Goal: Information Seeking & Learning: Learn about a topic

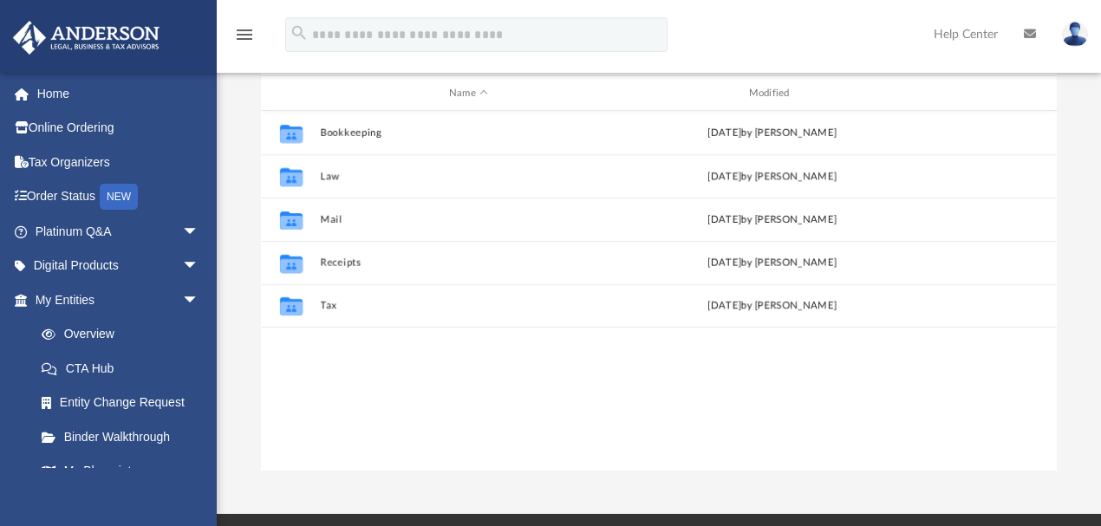
scroll to position [193, 0]
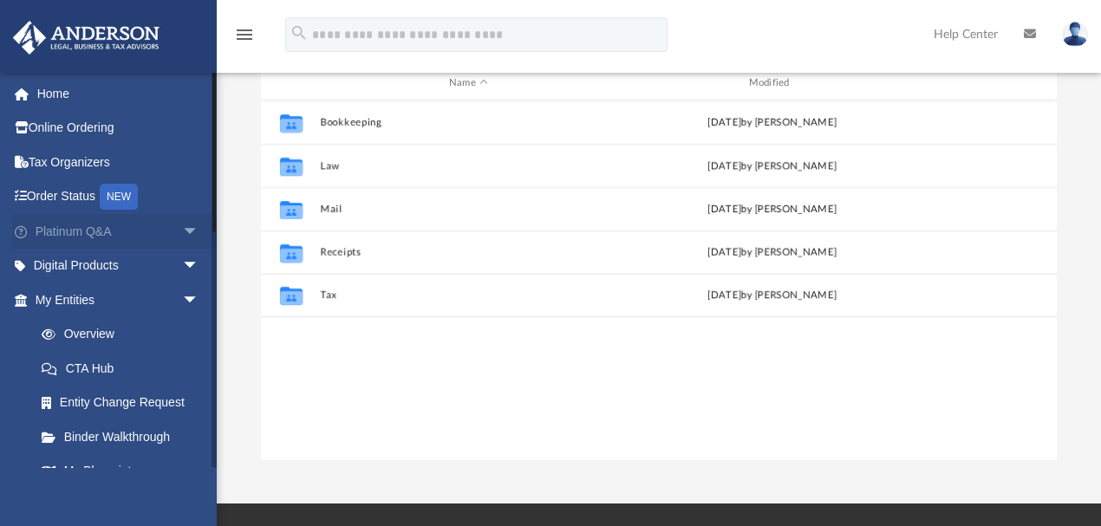
click at [182, 229] on span "arrow_drop_down" at bounding box center [199, 232] width 35 height 36
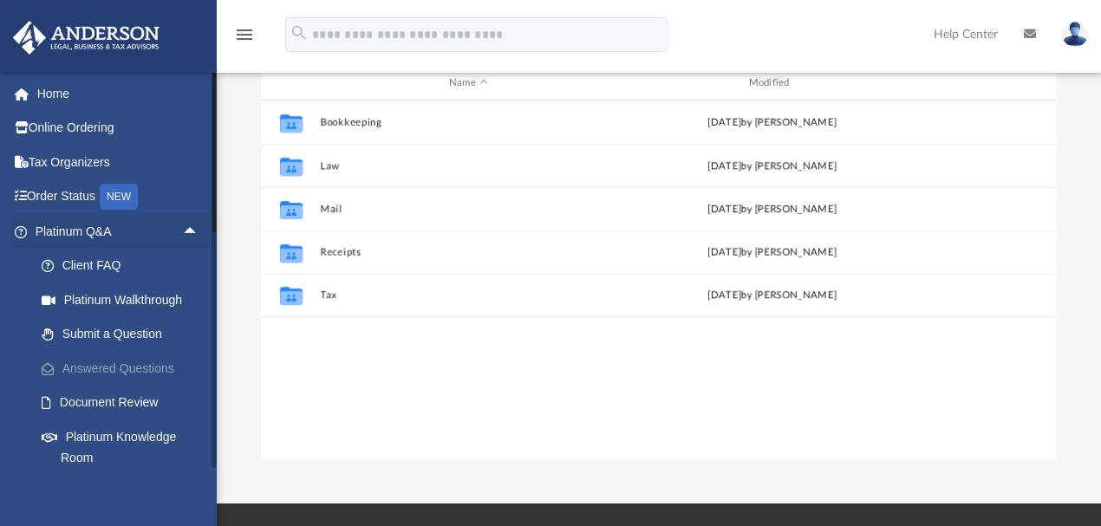
click at [120, 364] on link "Answered Questions" at bounding box center [124, 368] width 201 height 35
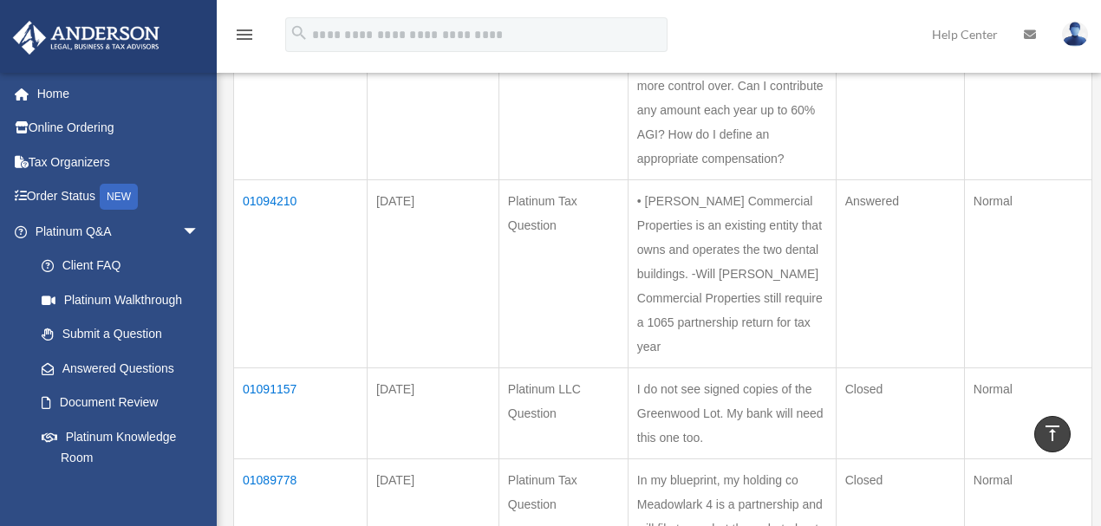
scroll to position [481, 0]
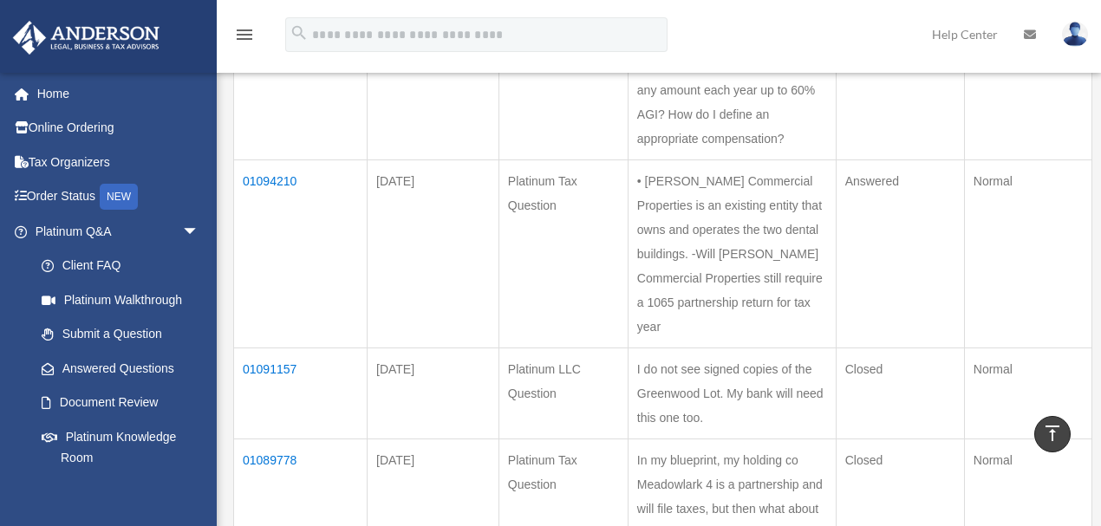
click at [252, 229] on td "01094210" at bounding box center [301, 254] width 134 height 188
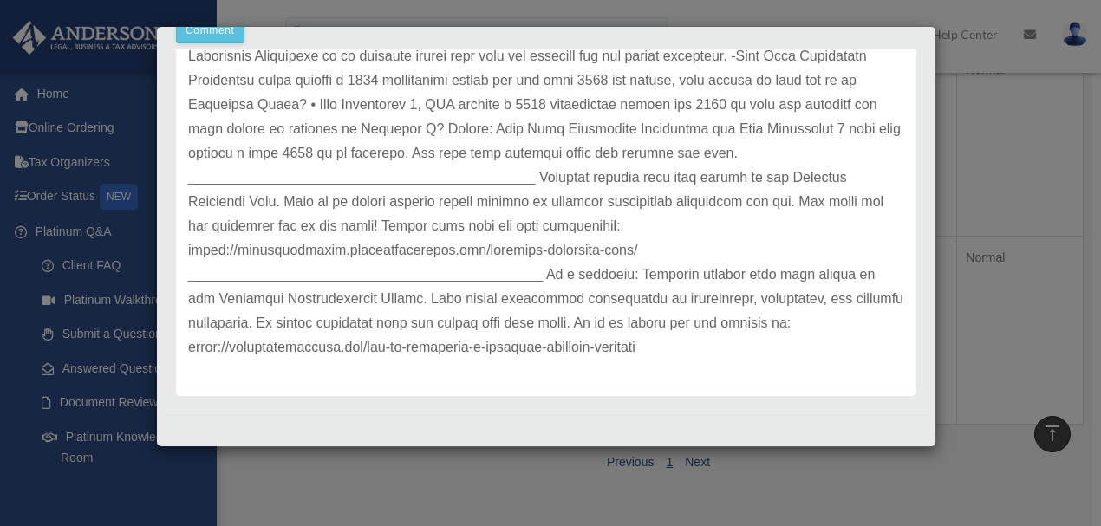
scroll to position [964, 0]
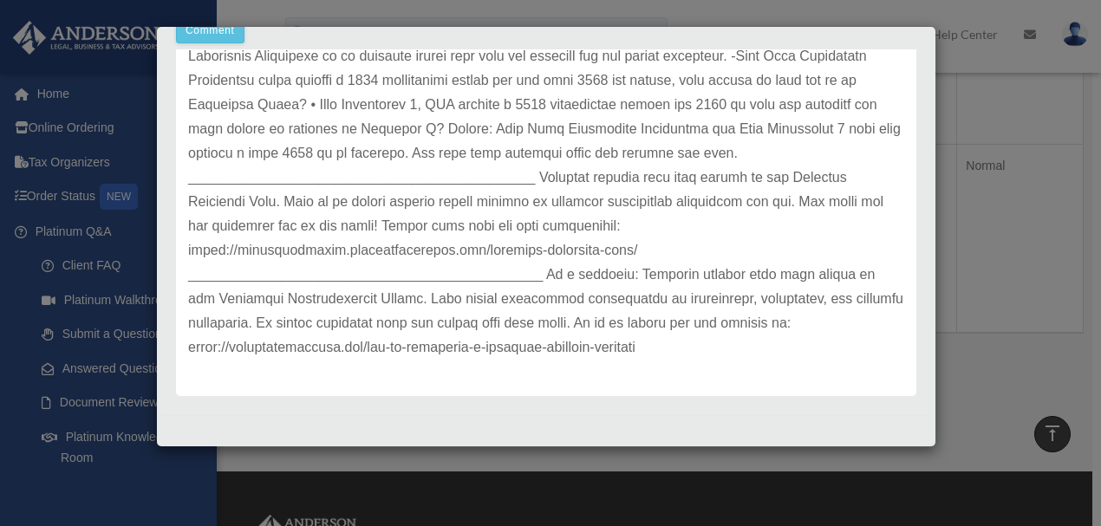
click at [848, 397] on div "Comment Comment Case Description" at bounding box center [546, 47] width 767 height 709
click at [1023, 196] on div "Case Detail × Platinum Tax Question Case Number 01094210 Created Date [DATE] St…" at bounding box center [550, 263] width 1101 height 526
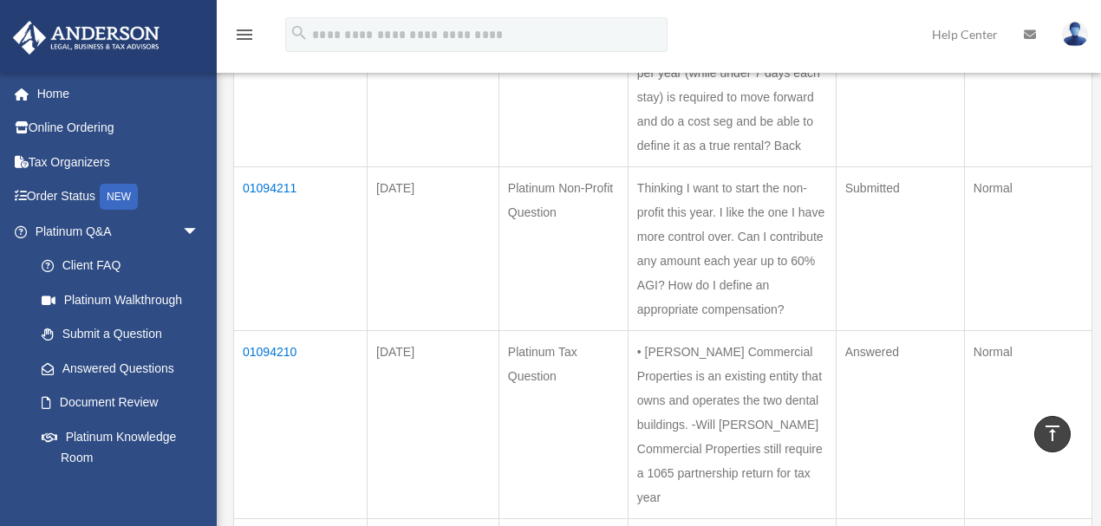
scroll to position [193, 0]
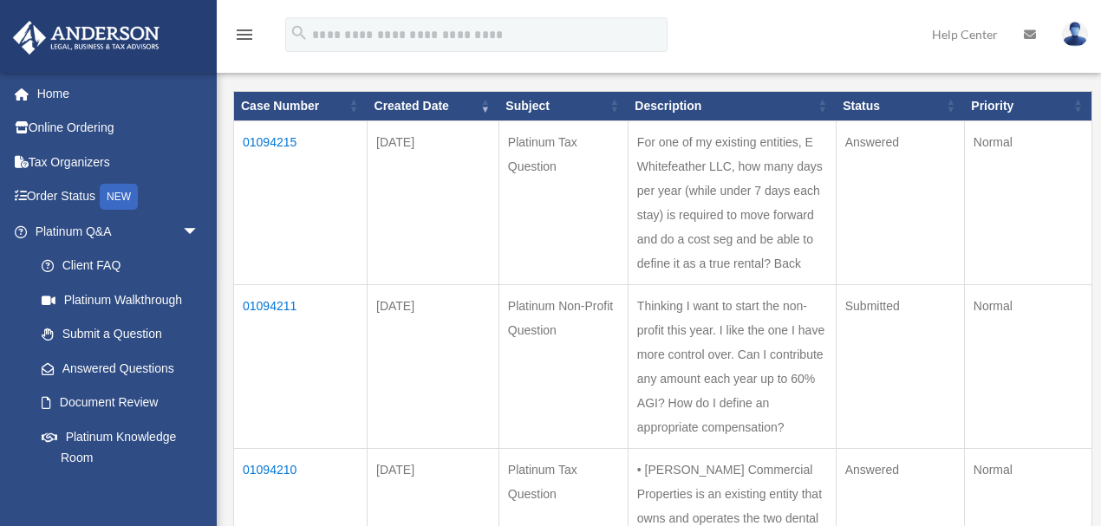
click at [263, 137] on td "01094215" at bounding box center [301, 203] width 134 height 164
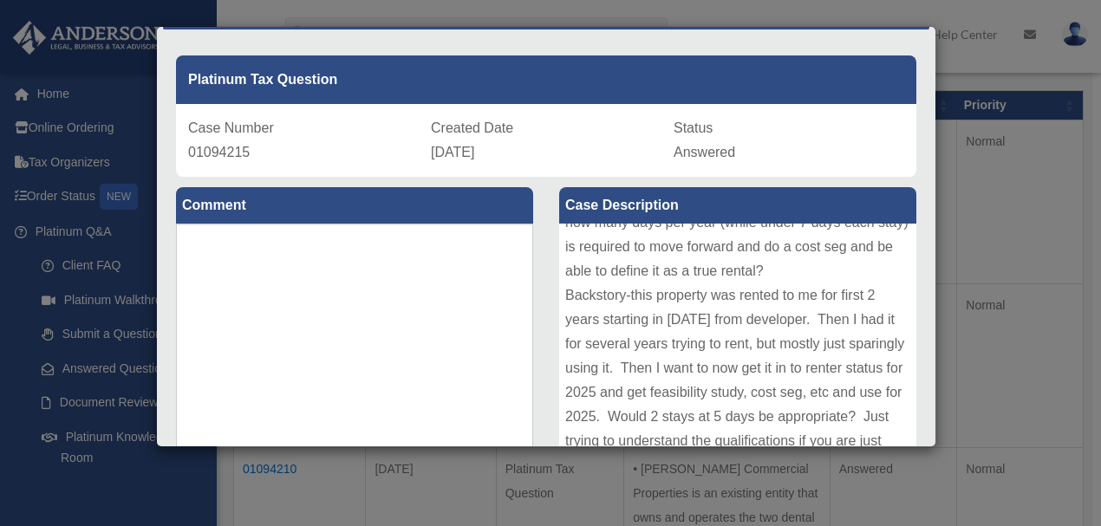
scroll to position [0, 0]
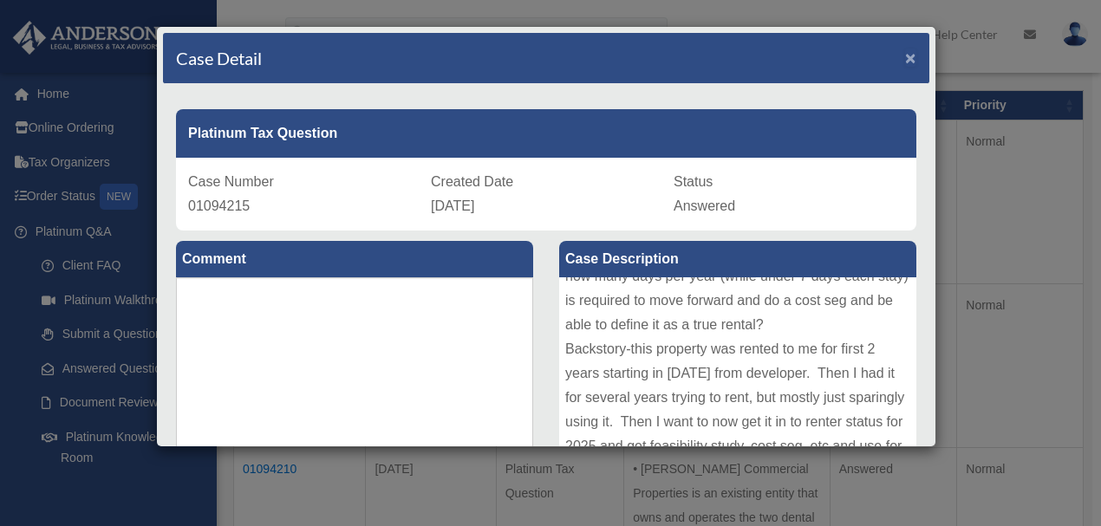
click at [905, 53] on span "×" at bounding box center [910, 58] width 11 height 20
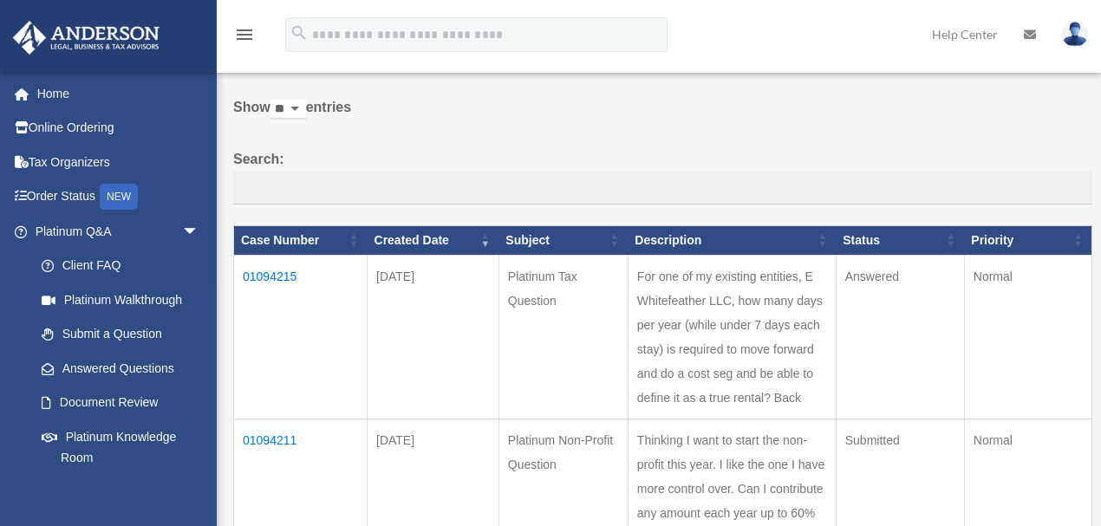
scroll to position [96, 0]
